Goal: Check status: Check status

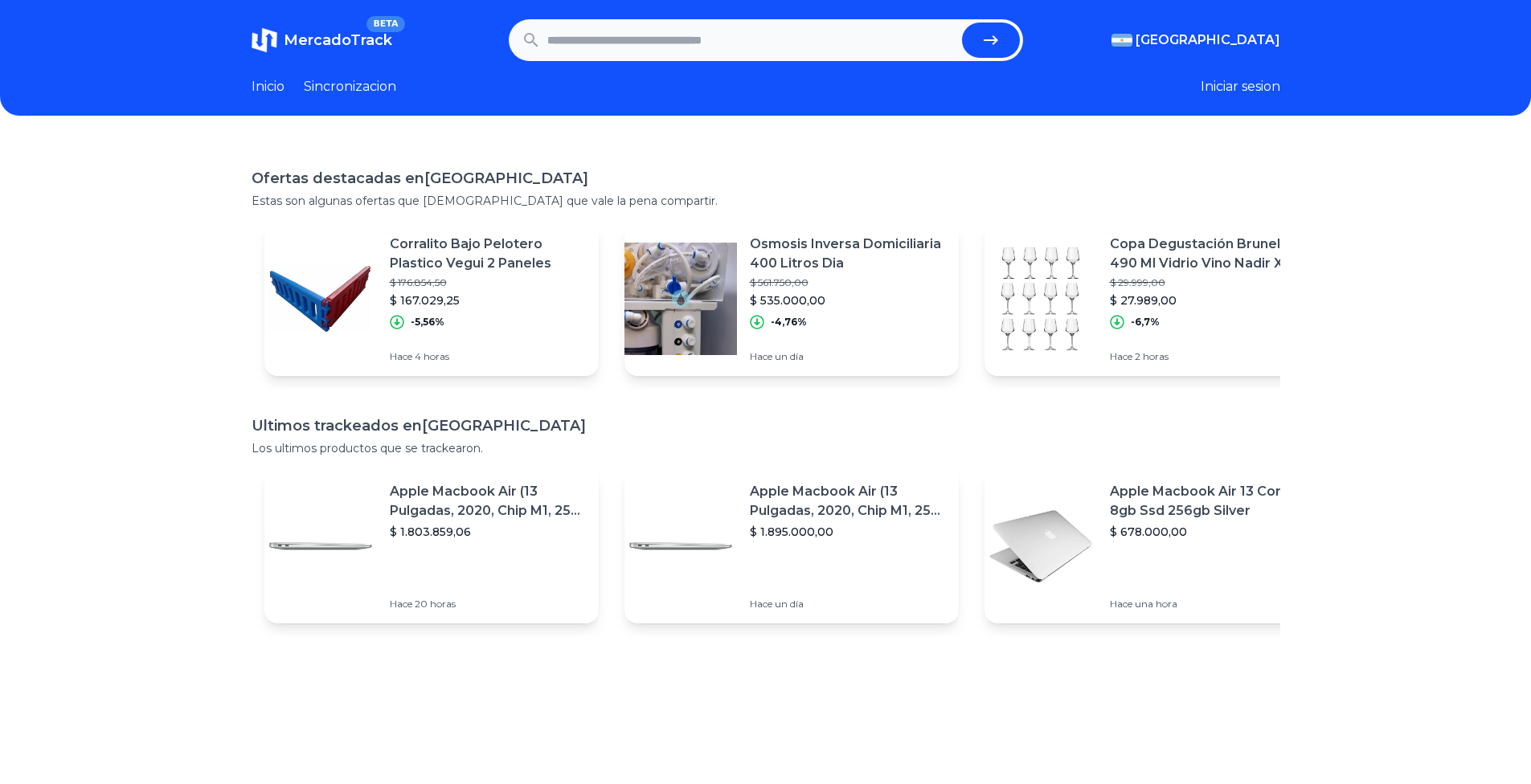
click at [707, 56] on input "text" at bounding box center [751, 40] width 408 height 36
click at [989, 38] on icon "submit" at bounding box center [990, 40] width 19 height 19
type input "**********"
